Goal: Task Accomplishment & Management: Check status

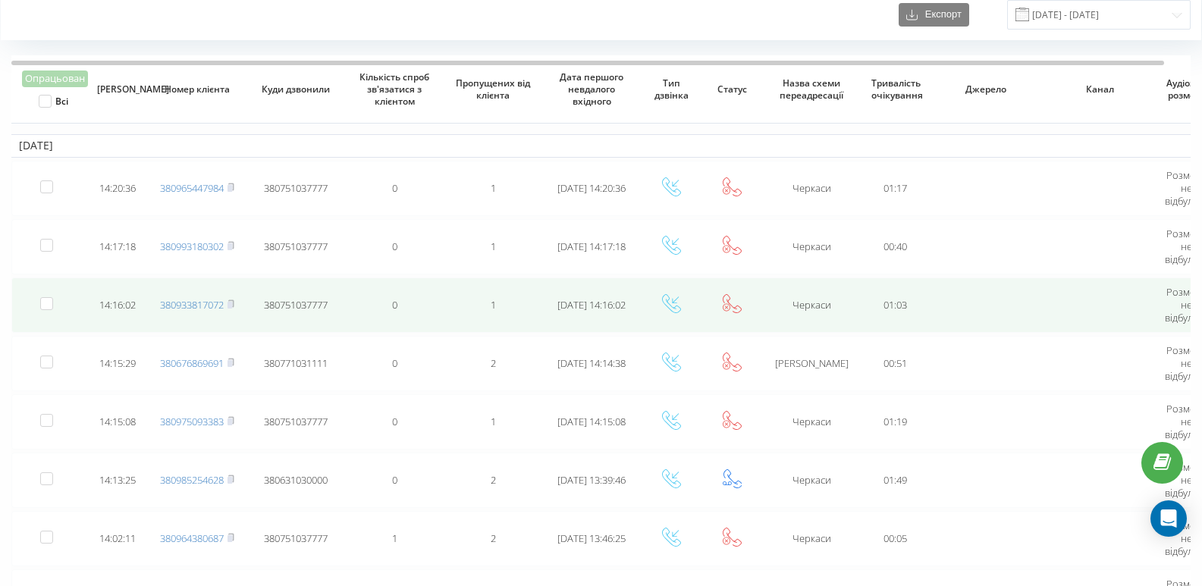
scroll to position [152, 0]
